Goal: Task Accomplishment & Management: Use online tool/utility

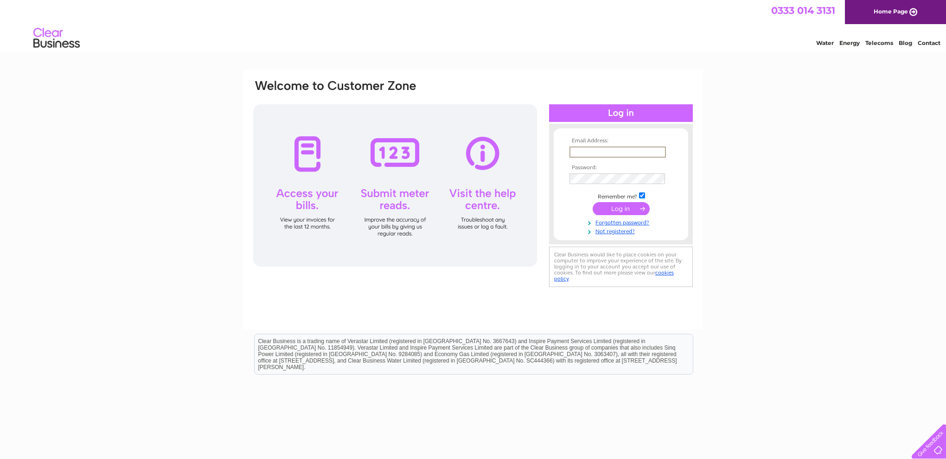
type input "donburns@btinternet.com"
click at [621, 208] on input "submit" at bounding box center [621, 208] width 57 height 13
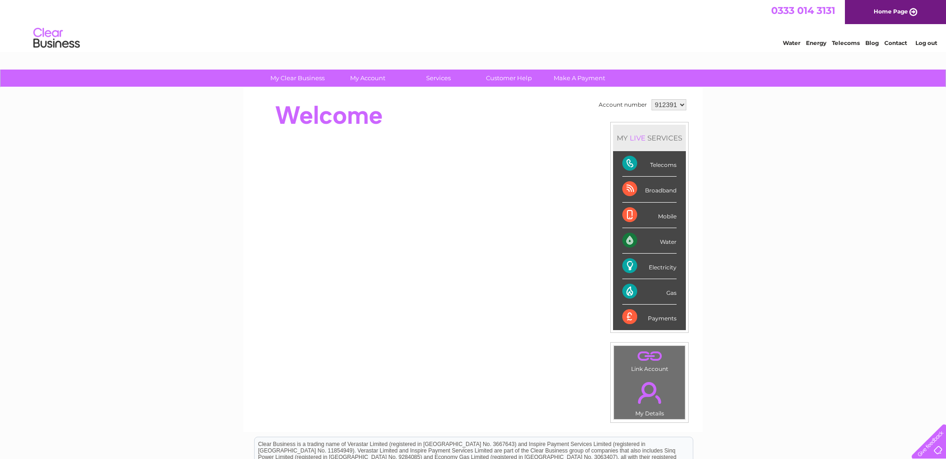
select select "913464"
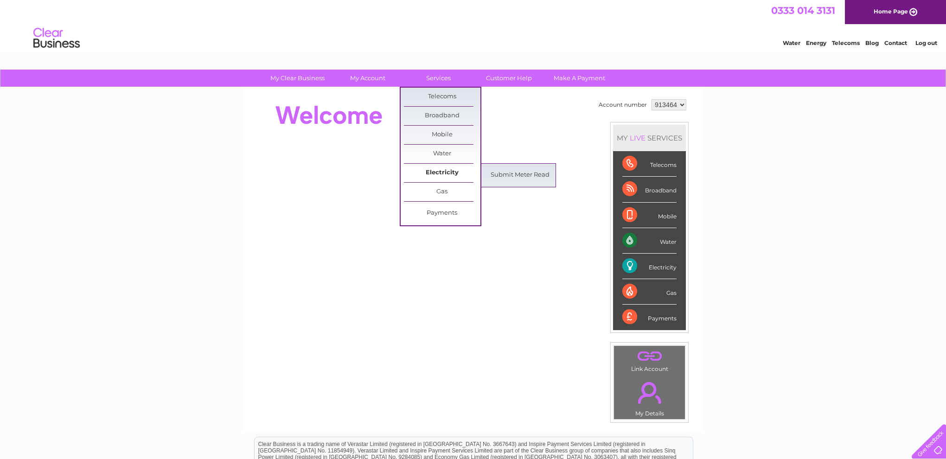
click at [439, 169] on link "Electricity" at bounding box center [442, 173] width 77 height 19
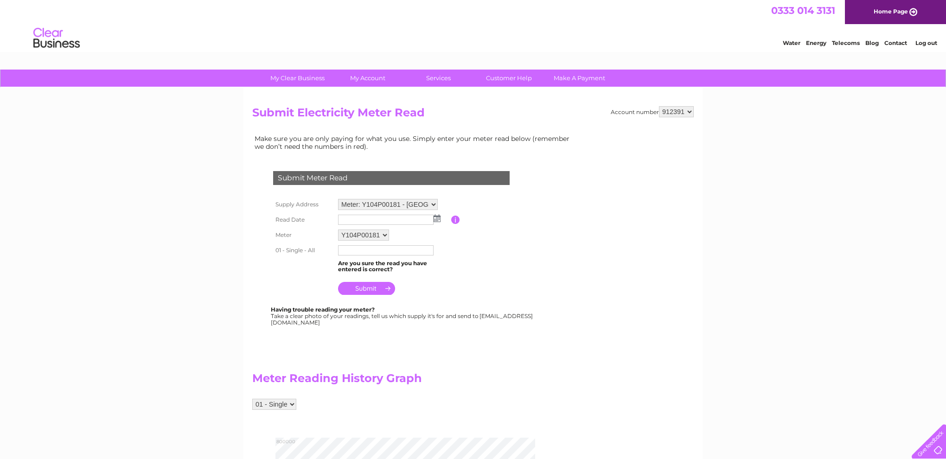
select select "913464"
click at [437, 217] on img at bounding box center [437, 218] width 7 height 7
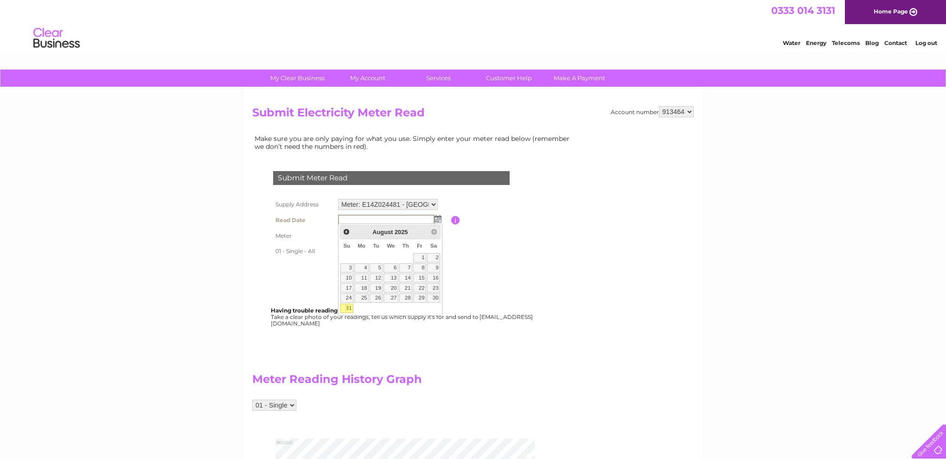
click at [348, 309] on link "31" at bounding box center [347, 308] width 13 height 9
type input "[DATE]"
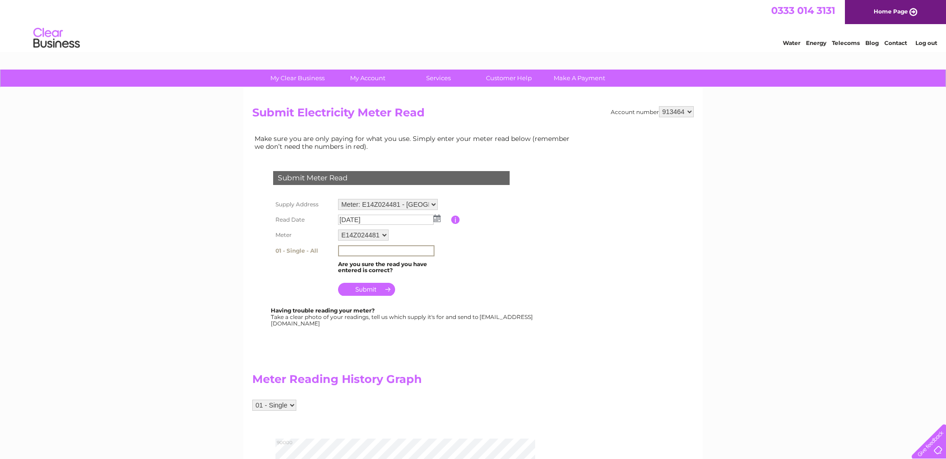
click at [353, 247] on input "text" at bounding box center [386, 250] width 96 height 11
type input "085013"
click at [368, 286] on input "submit" at bounding box center [366, 288] width 57 height 13
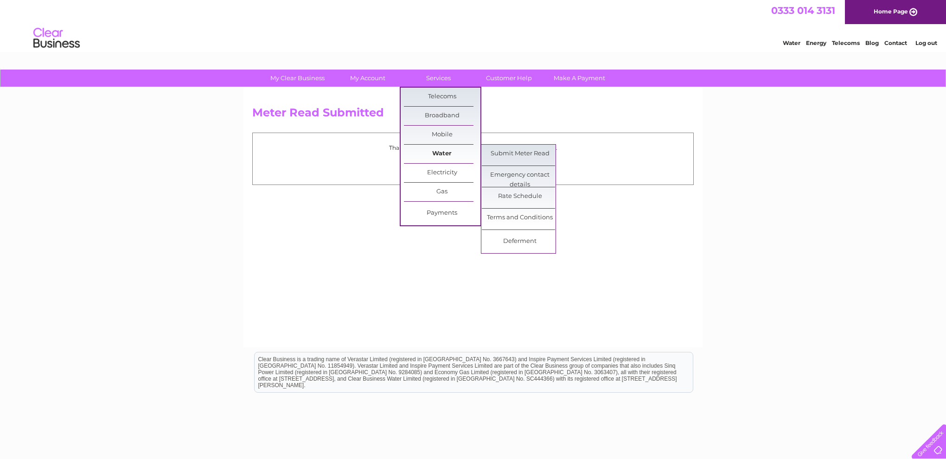
click at [445, 152] on link "Water" at bounding box center [442, 154] width 77 height 19
click at [505, 151] on link "Submit Meter Read" at bounding box center [520, 154] width 77 height 19
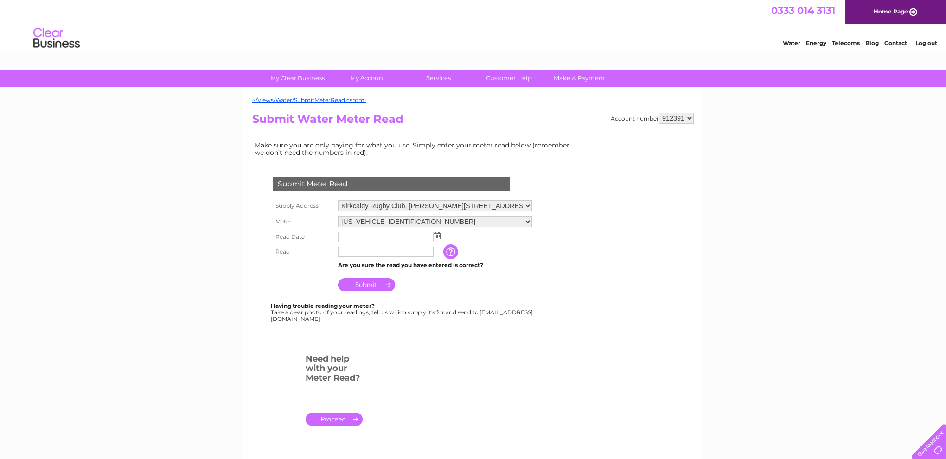
select select "913464"
click at [438, 232] on img at bounding box center [437, 235] width 7 height 7
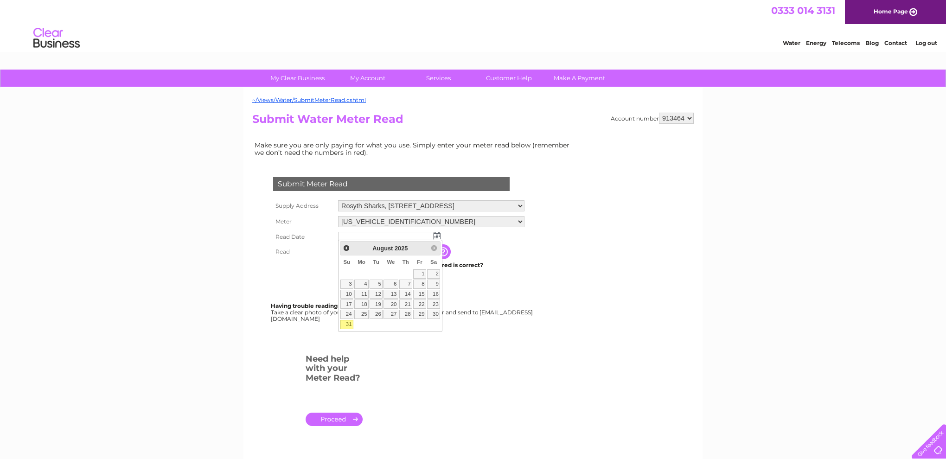
click at [350, 322] on link "31" at bounding box center [347, 324] width 13 height 9
type input "[DATE]"
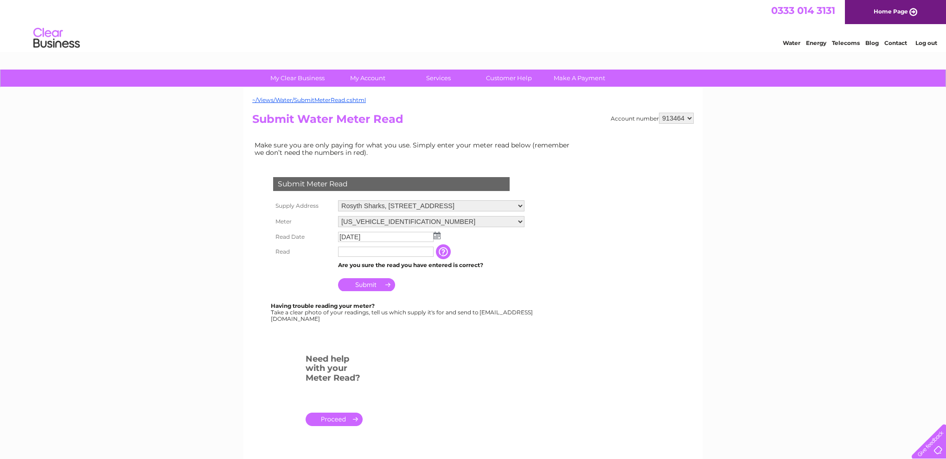
click at [366, 251] on input "text" at bounding box center [386, 252] width 96 height 10
type input "01772"
click at [364, 282] on input "Submit" at bounding box center [366, 284] width 57 height 13
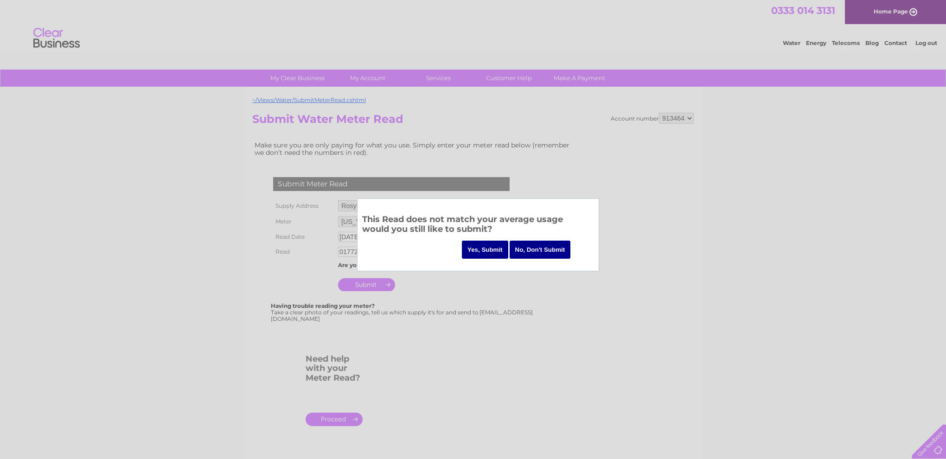
click at [483, 247] on input "Yes, Submit" at bounding box center [485, 250] width 46 height 18
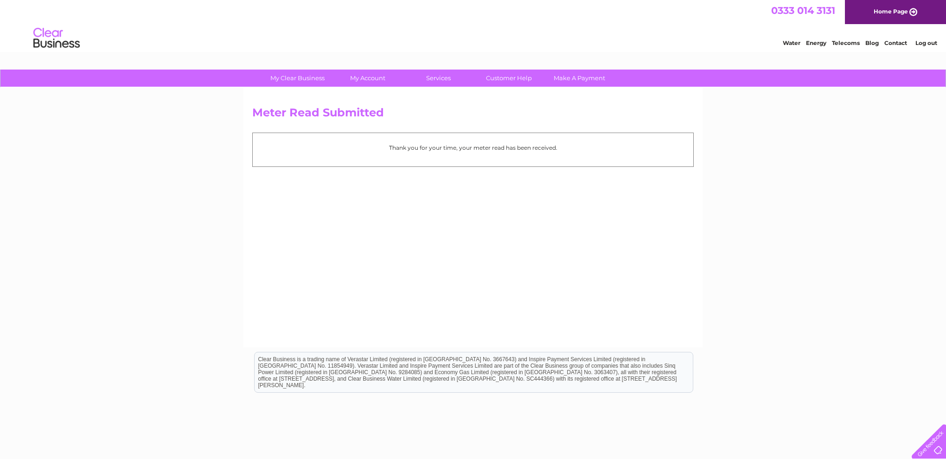
click at [932, 42] on link "Log out" at bounding box center [927, 42] width 22 height 7
